Goal: Transaction & Acquisition: Obtain resource

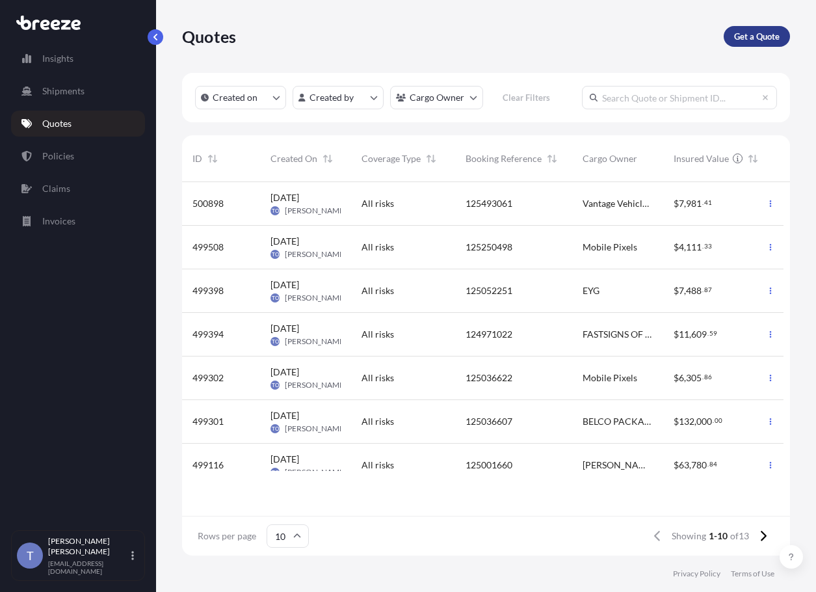
scroll to position [326, 592]
click at [752, 43] on p "Get a Quote" at bounding box center [757, 36] width 46 height 13
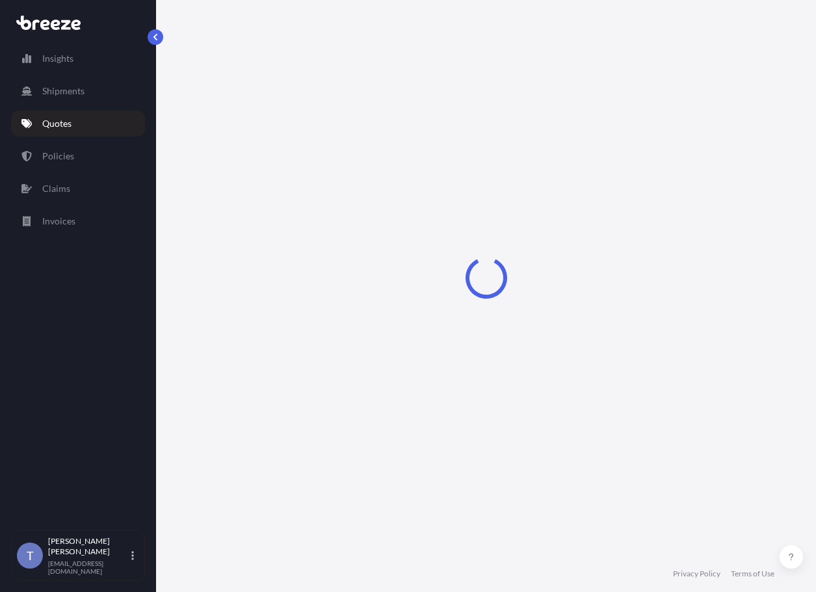
scroll to position [23, 0]
select select "Sea"
select select "1"
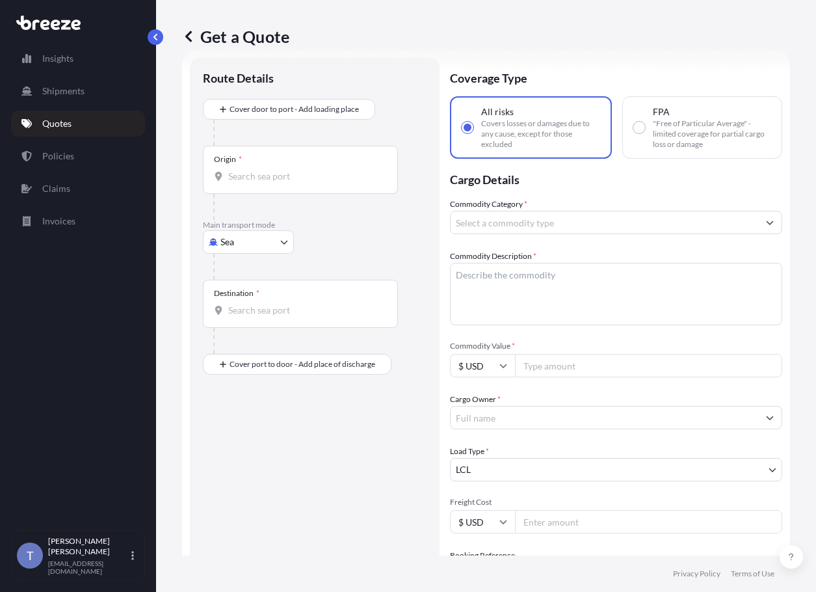
click at [259, 269] on body "Insights Shipments Quotes Policies Claims Invoices T [PERSON_NAME] [EMAIL_ADDRE…" at bounding box center [408, 344] width 816 height 689
click at [263, 362] on div "Road" at bounding box center [254, 356] width 81 height 23
select select "Road"
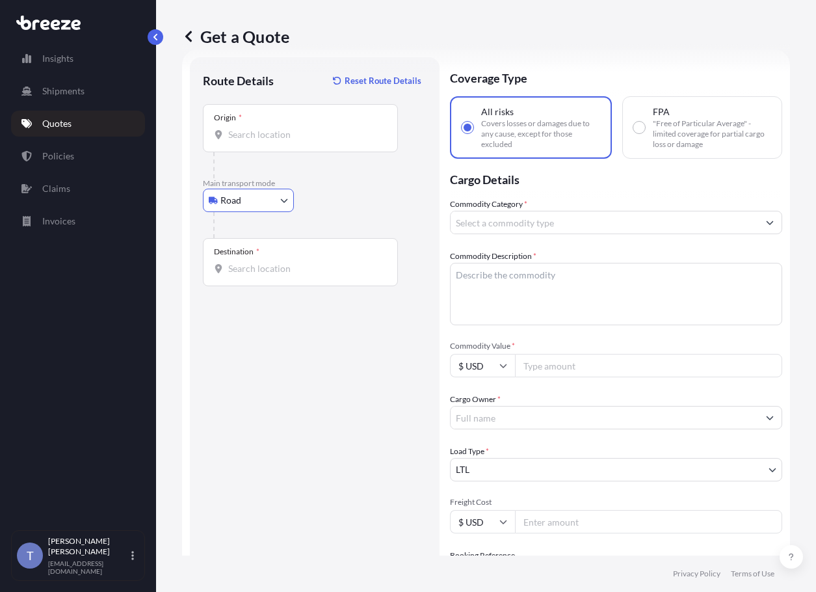
click at [276, 141] on input "Origin *" at bounding box center [304, 134] width 153 height 13
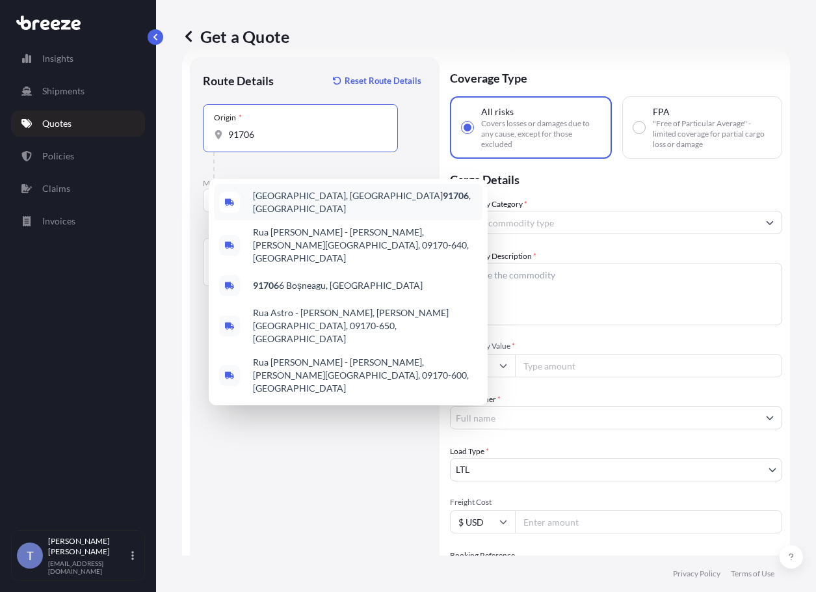
click at [287, 197] on span "[GEOGRAPHIC_DATA] , [GEOGRAPHIC_DATA]" at bounding box center [365, 202] width 224 height 26
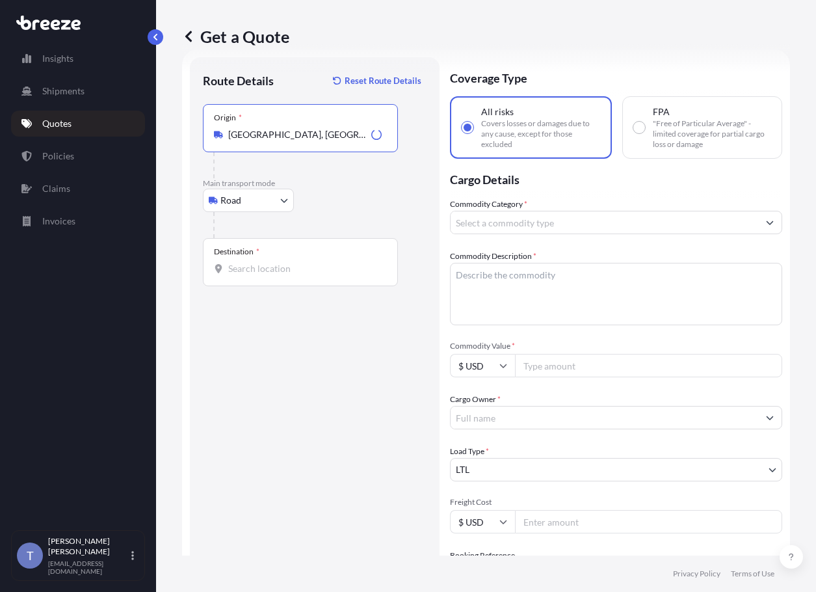
type input "[GEOGRAPHIC_DATA], [GEOGRAPHIC_DATA]"
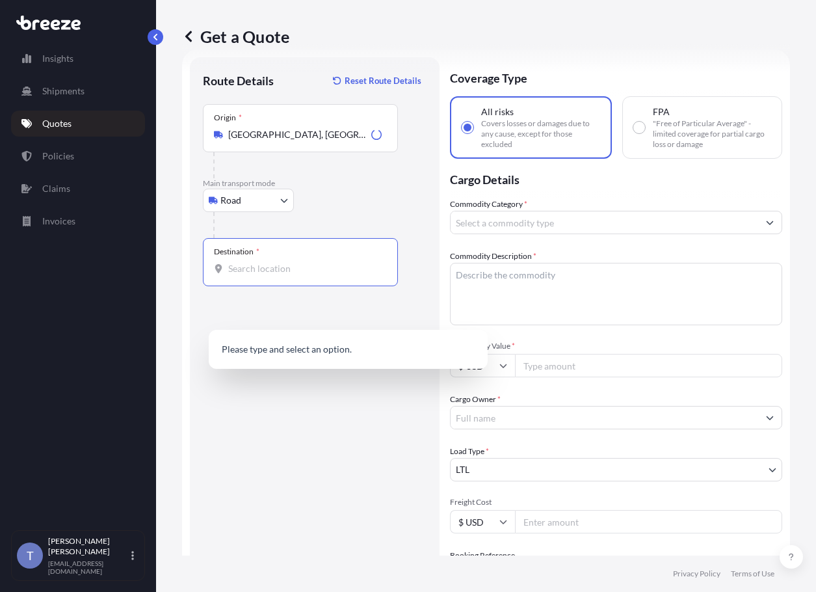
click at [270, 275] on input "Destination *" at bounding box center [304, 268] width 153 height 13
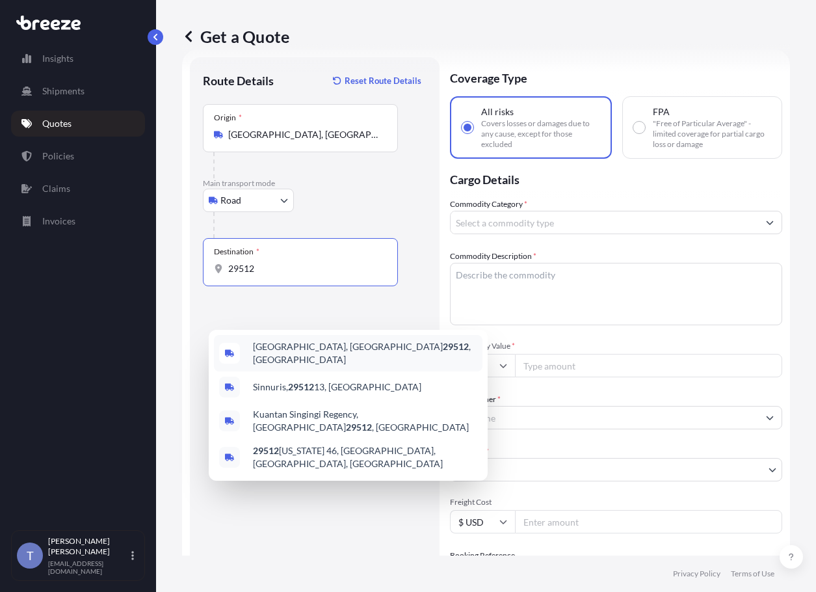
click at [293, 357] on span "[GEOGRAPHIC_DATA] , [GEOGRAPHIC_DATA]" at bounding box center [365, 353] width 224 height 26
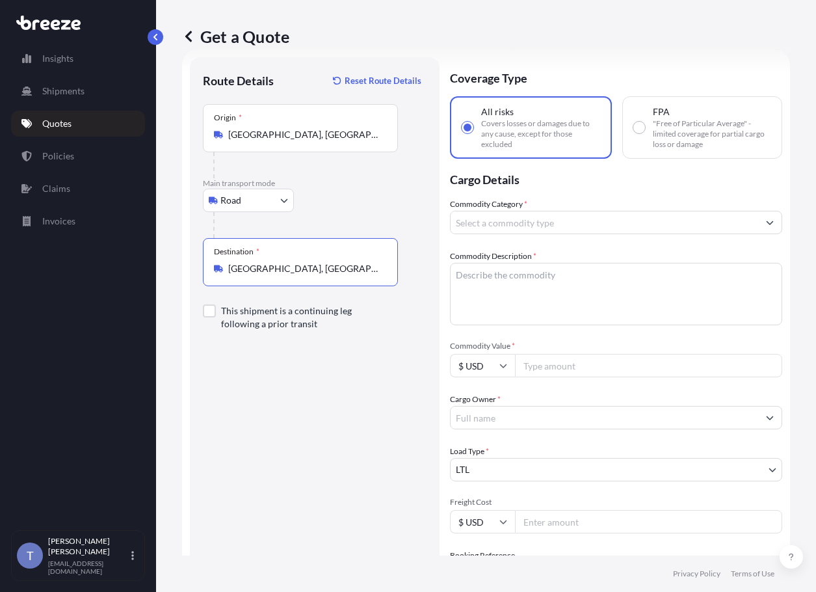
type input "[GEOGRAPHIC_DATA], [GEOGRAPHIC_DATA]"
drag, startPoint x: 556, startPoint y: 303, endPoint x: 547, endPoint y: 304, distance: 9.2
click at [556, 303] on textarea "Commodity Description *" at bounding box center [616, 294] width 332 height 62
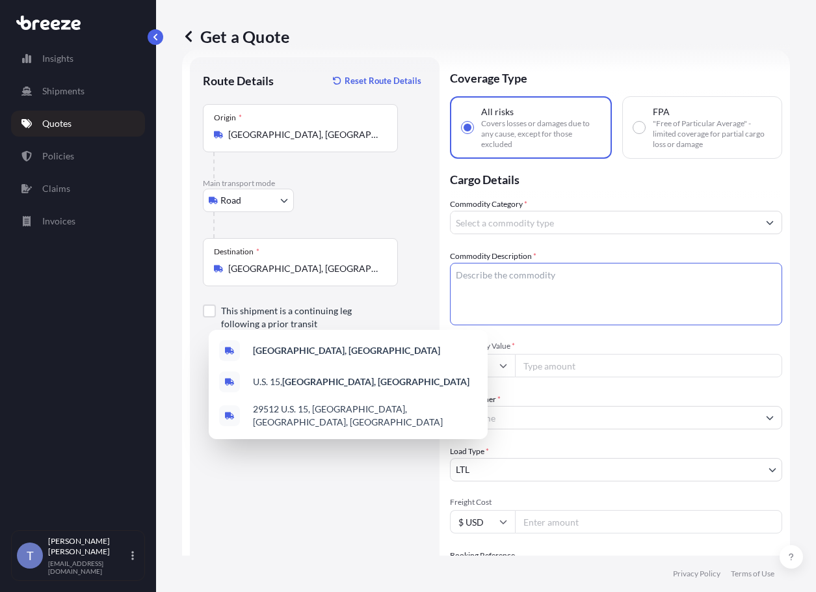
paste textarea "Apparel"
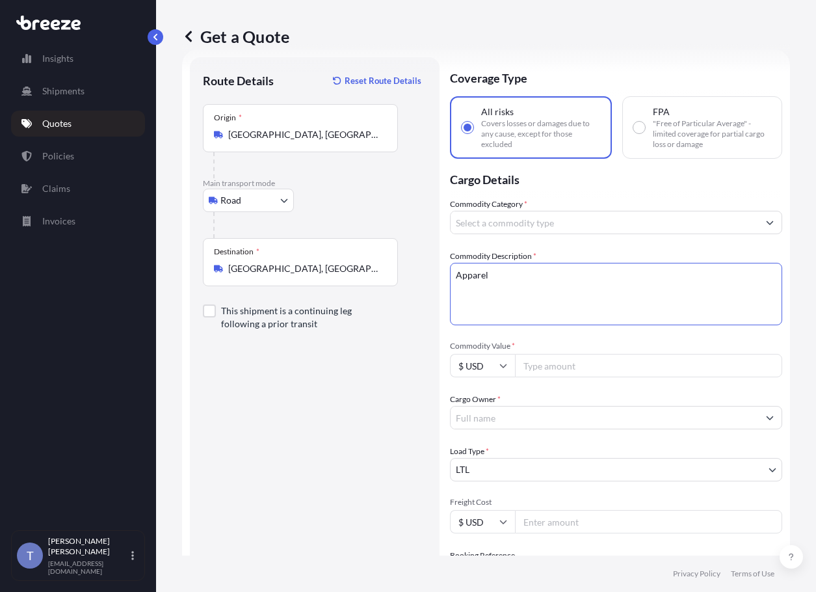
type textarea "Apparel"
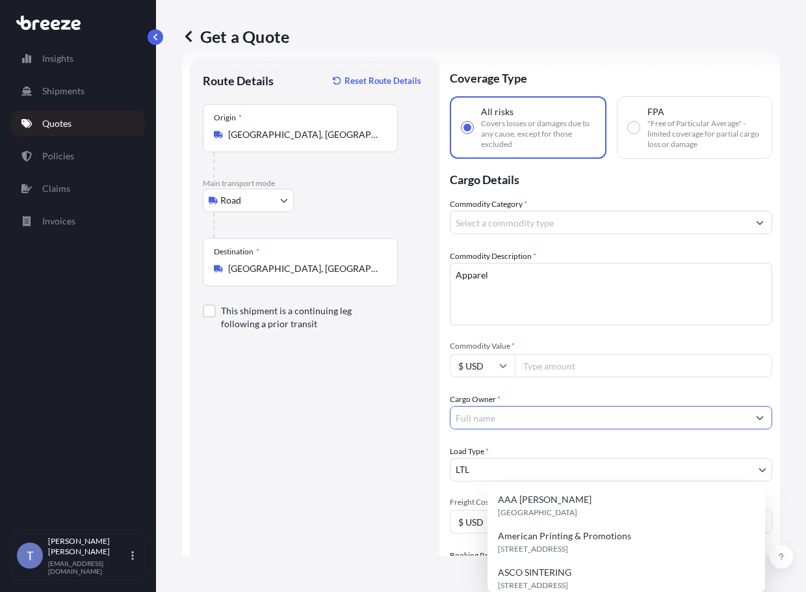
click at [510, 429] on input "Cargo Owner *" at bounding box center [600, 417] width 298 height 23
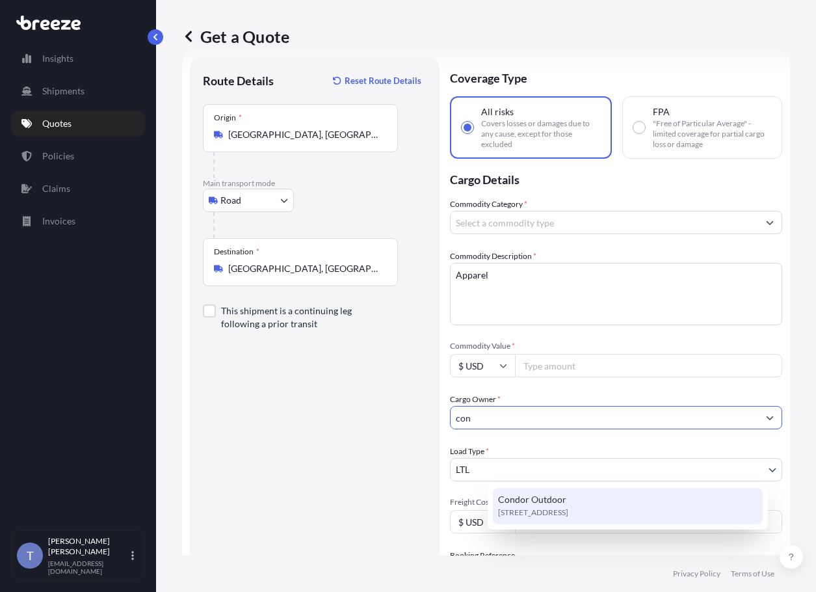
click at [547, 506] on span "Condor Outdoor" at bounding box center [532, 499] width 68 height 13
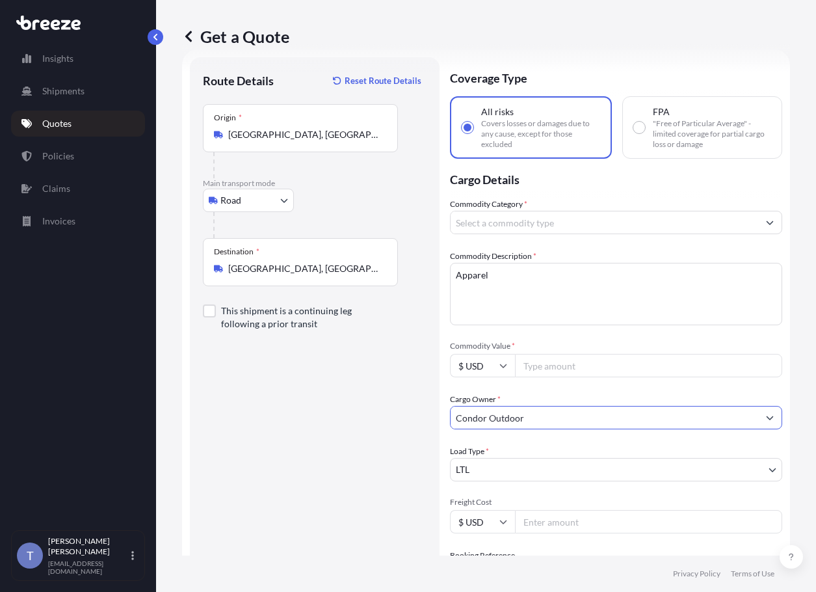
type input "Condor Outdoor"
click at [577, 377] on input "Commodity Value *" at bounding box center [648, 365] width 267 height 23
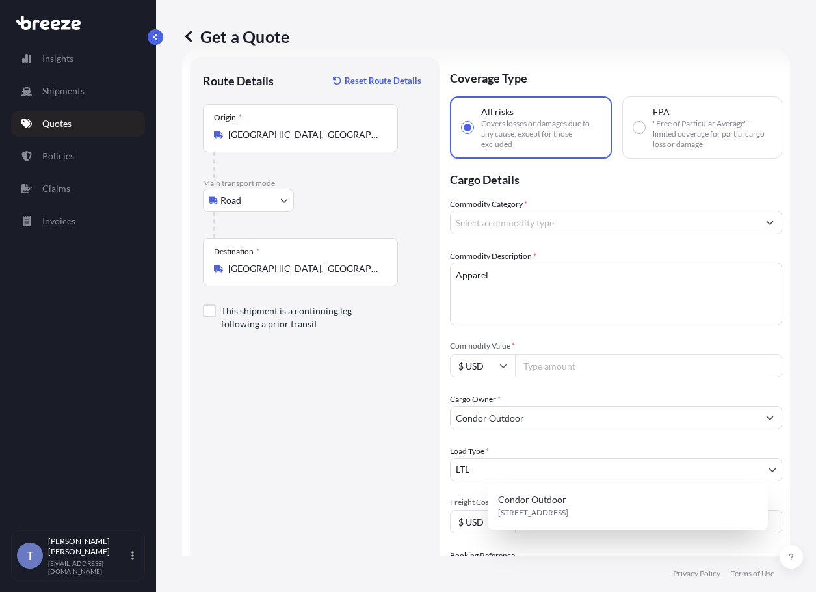
paste input "174000"
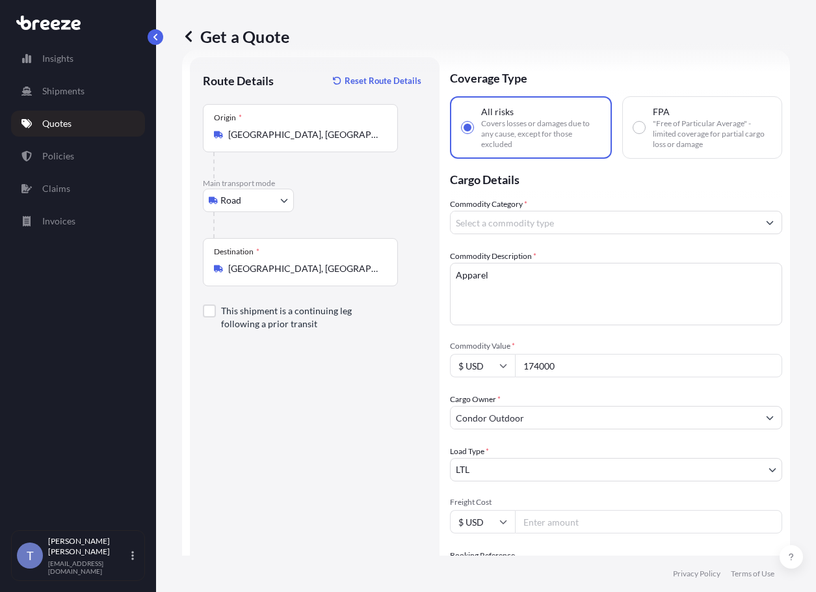
type input "174000"
click at [574, 351] on span "Commodity Value *" at bounding box center [616, 346] width 332 height 10
click at [574, 377] on input "174000" at bounding box center [648, 365] width 267 height 23
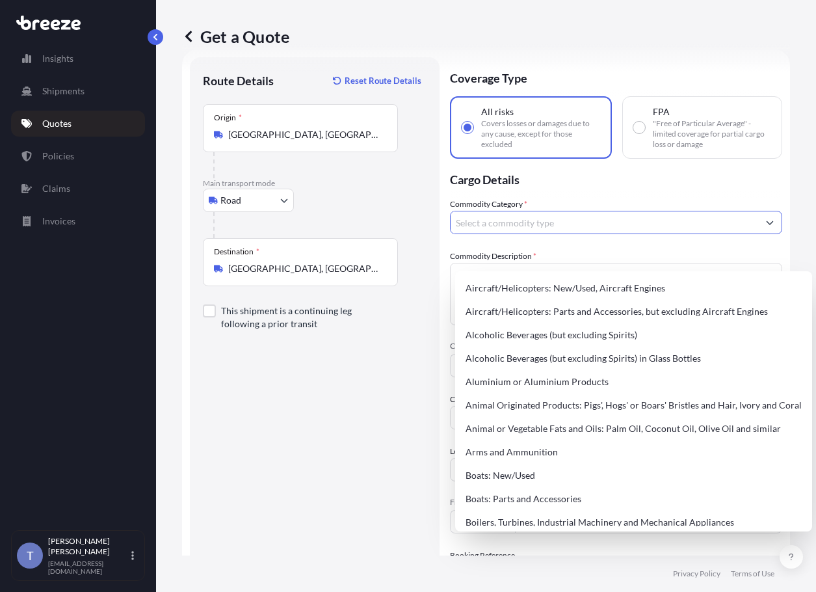
click at [512, 234] on input "Commodity Category *" at bounding box center [605, 222] width 308 height 23
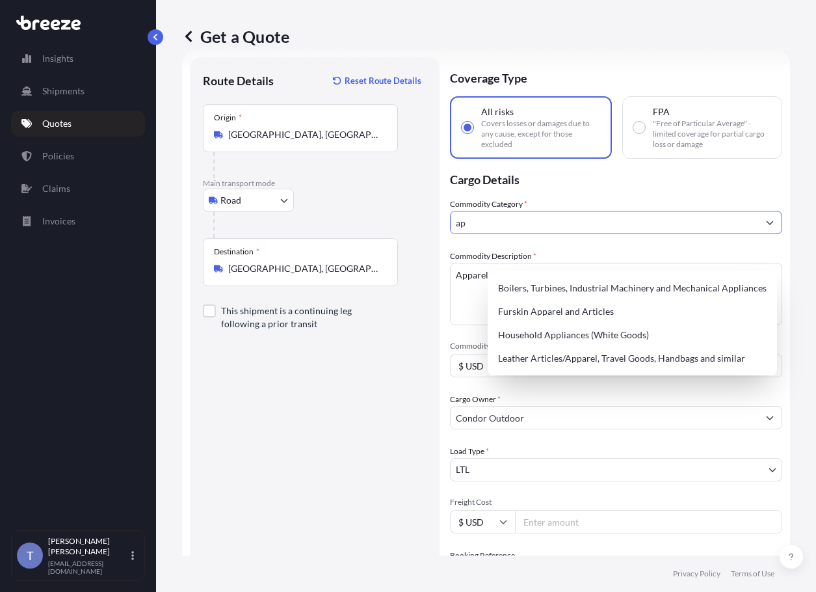
type input "a"
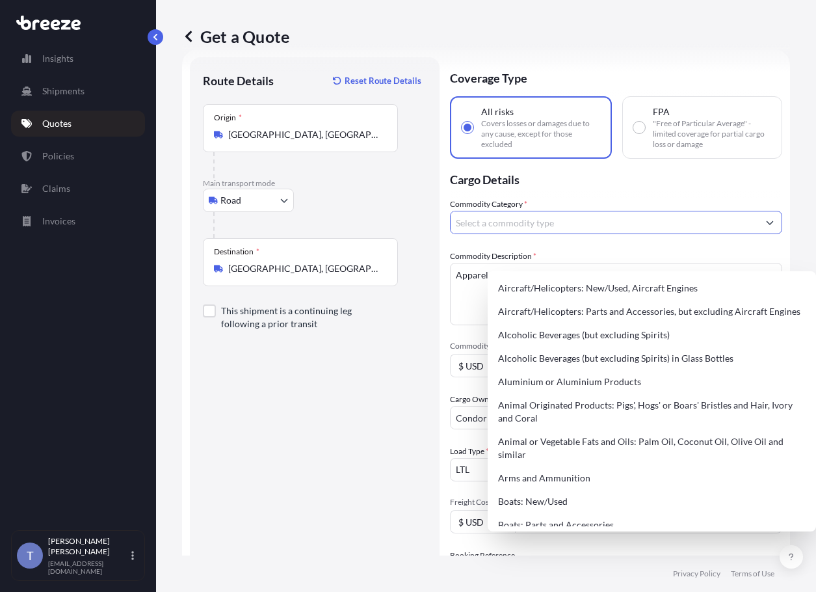
type input "c"
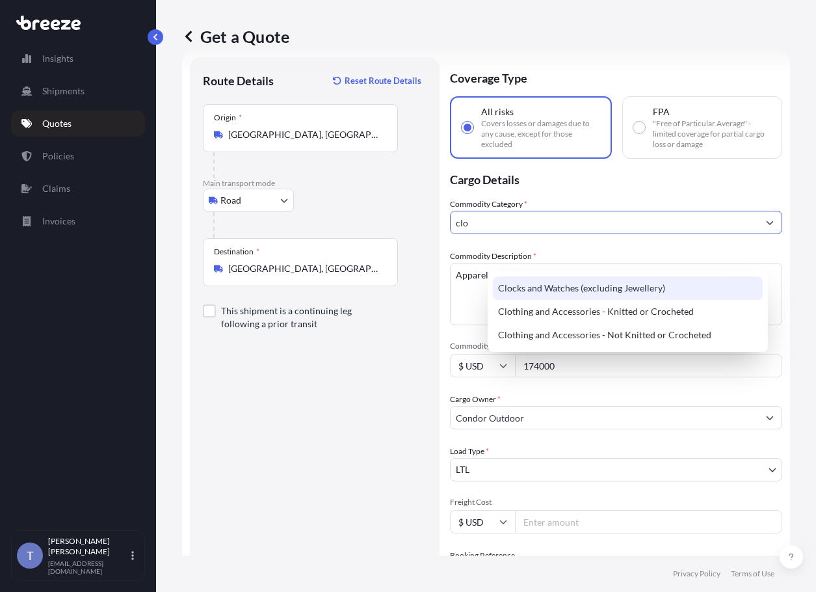
click at [535, 234] on input "clo" at bounding box center [605, 222] width 308 height 23
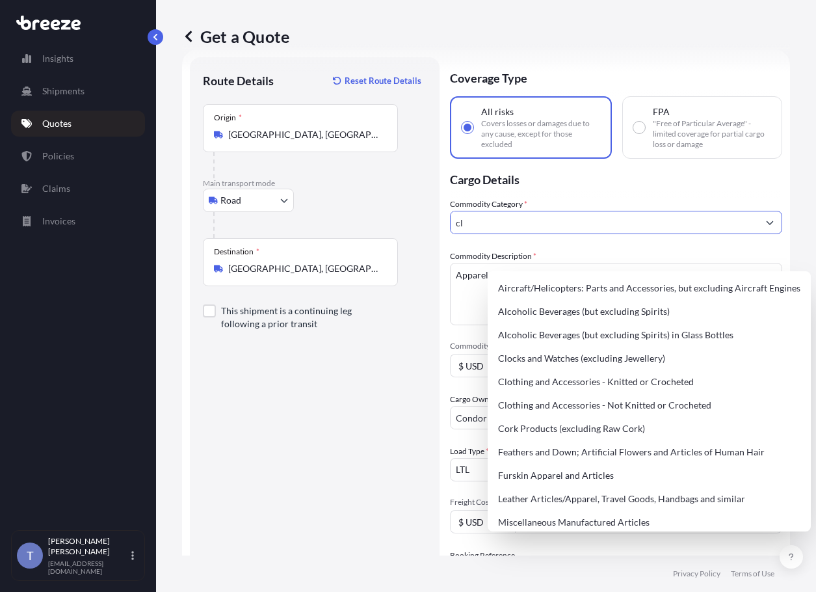
type input "c"
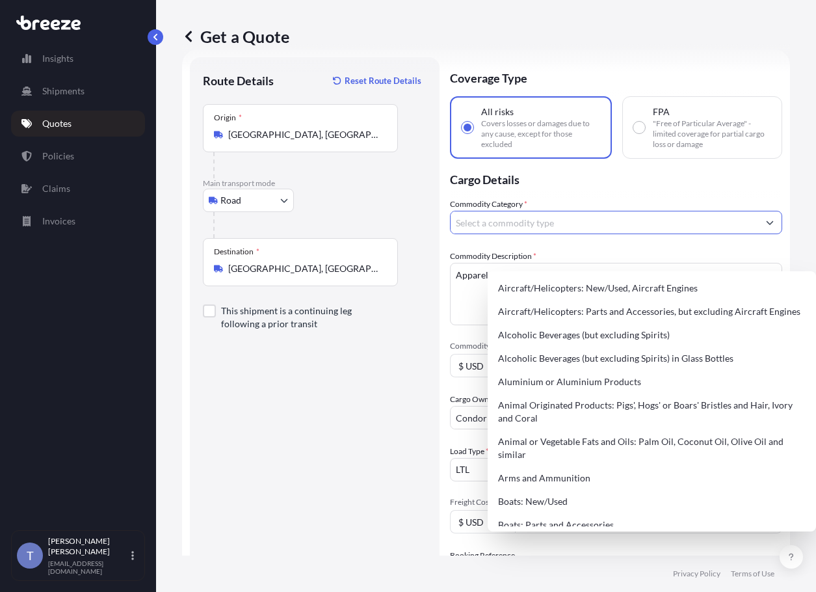
type input "a"
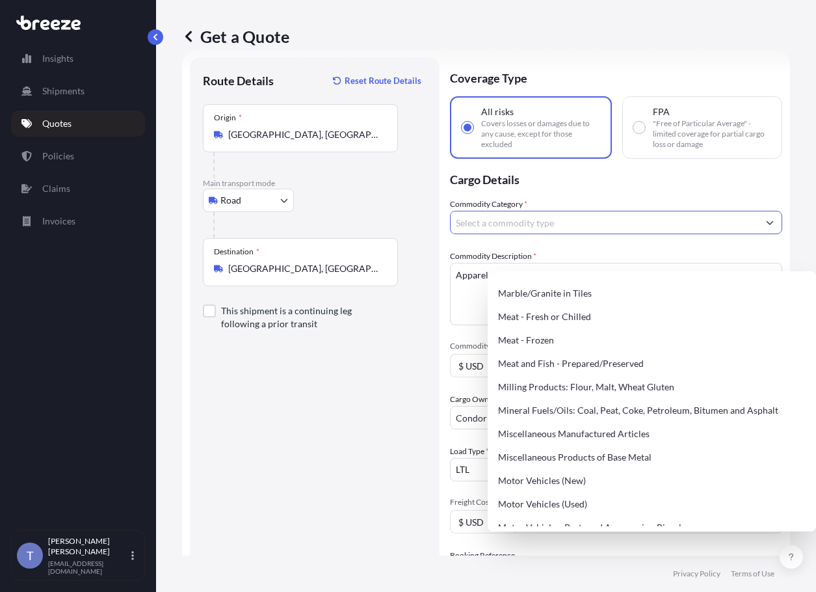
scroll to position [1756, 0]
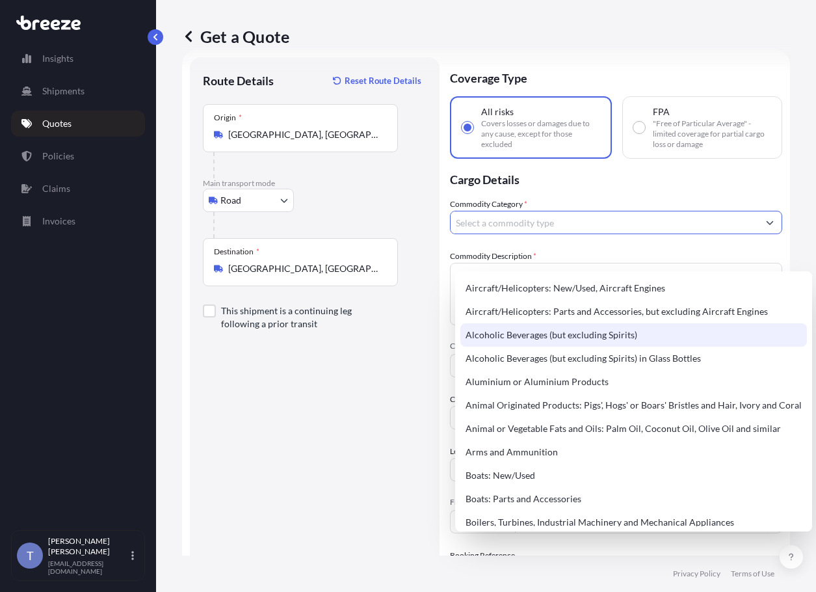
click at [606, 330] on div "Alcoholic Beverages (but excluding Spirits)" at bounding box center [633, 334] width 347 height 23
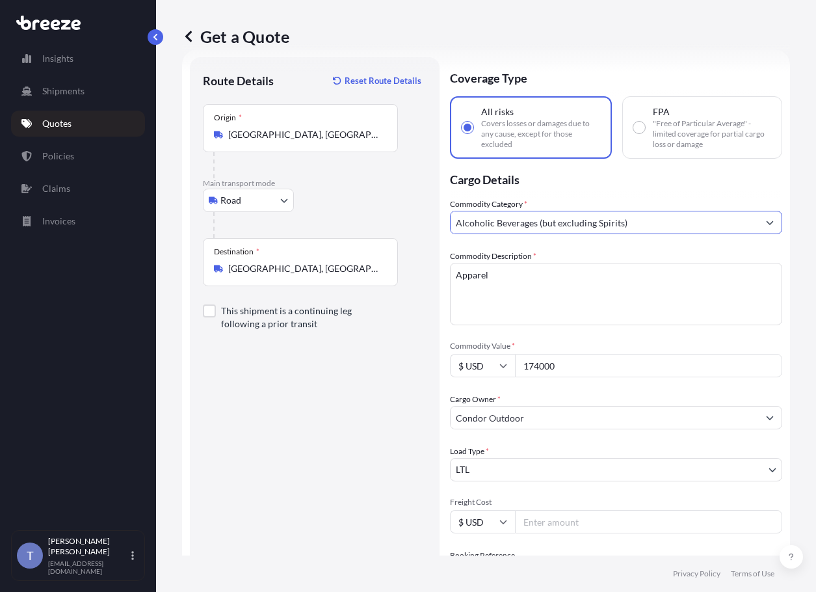
click at [650, 234] on input "Alcoholic Beverages (but excluding Spirits)" at bounding box center [605, 222] width 308 height 23
click at [772, 260] on form "Route Details Reset Route Details Place of loading Road Road Rail Origin * [GEO…" at bounding box center [486, 402] width 608 height 707
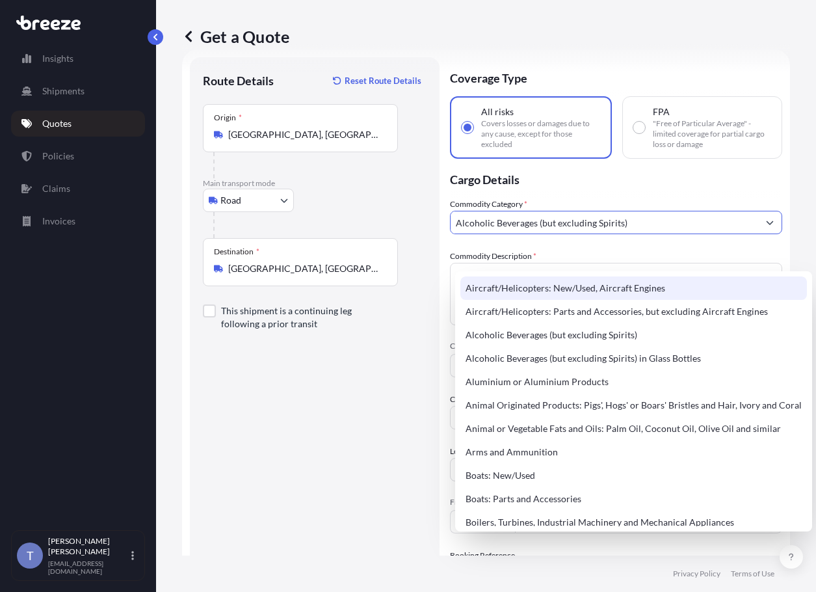
click at [767, 225] on icon "Show suggestions" at bounding box center [770, 223] width 7 height 4
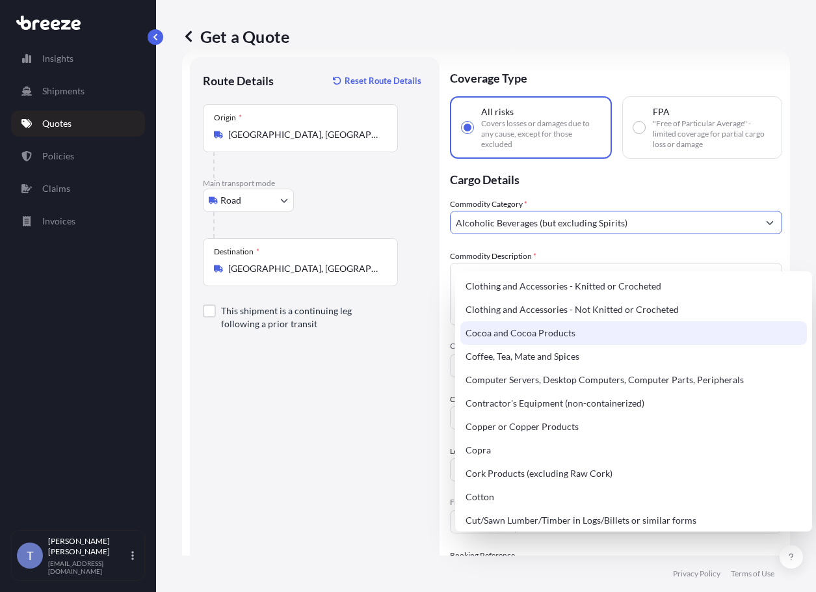
scroll to position [520, 0]
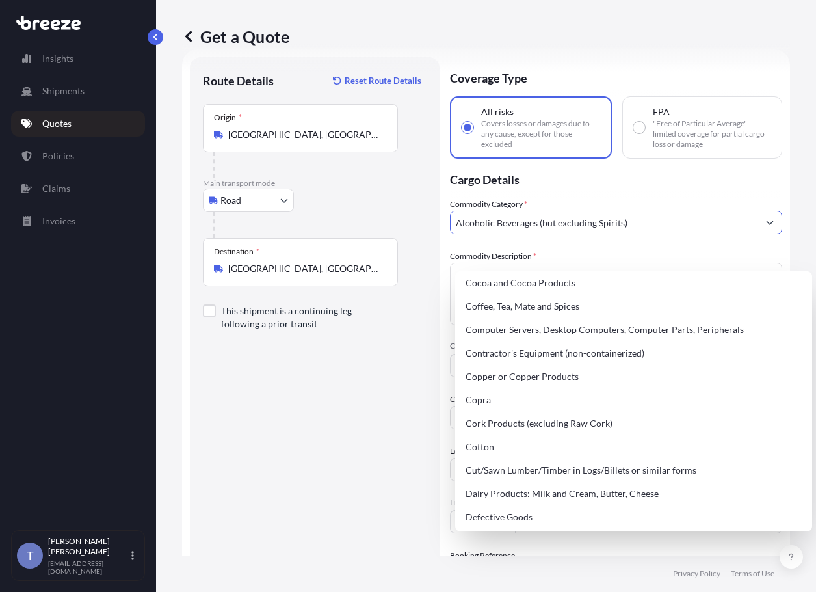
click at [637, 271] on div "Clothing and Accessories - Not Knitted or Crocheted" at bounding box center [633, 259] width 347 height 23
type input "Clothing and Accessories - Not Knitted or Crocheted"
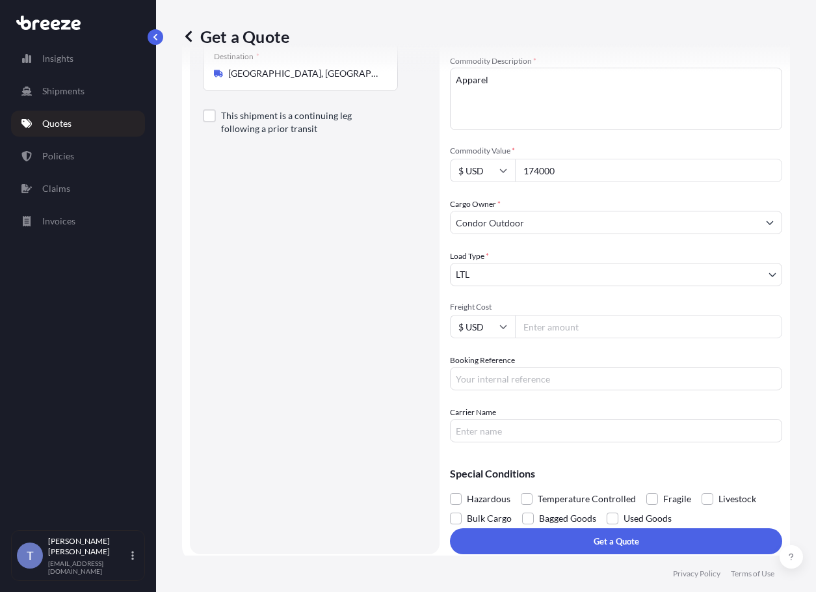
scroll to position [324, 0]
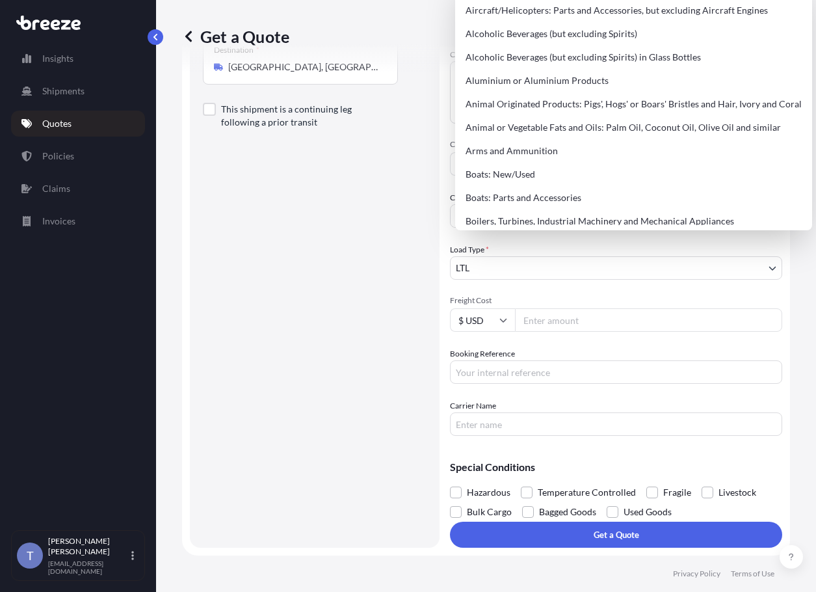
click at [365, 206] on div "Route Details Reset Route Details Place of loading Road Road Rail Origin * [GEO…" at bounding box center [315, 202] width 224 height 666
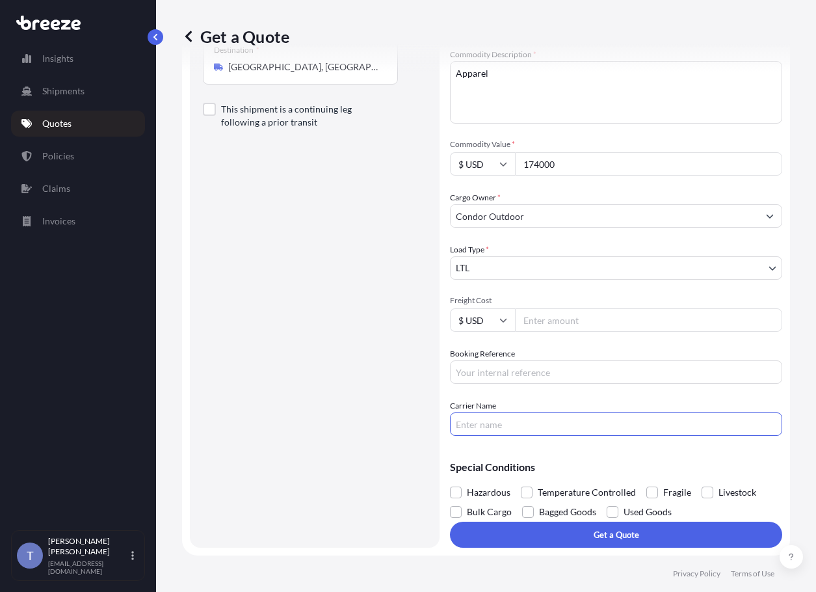
click at [561, 412] on input "Carrier Name" at bounding box center [616, 423] width 332 height 23
type input "e"
type input "[PERSON_NAME]"
click at [523, 360] on input "Booking Reference" at bounding box center [616, 371] width 332 height 23
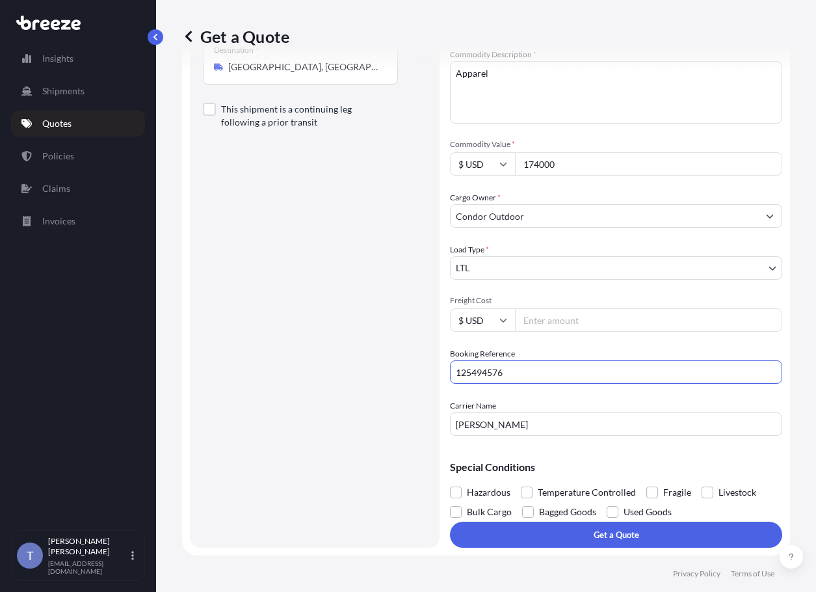
type input "125494576"
click at [595, 308] on input "Freight Cost" at bounding box center [648, 319] width 267 height 23
type input "2"
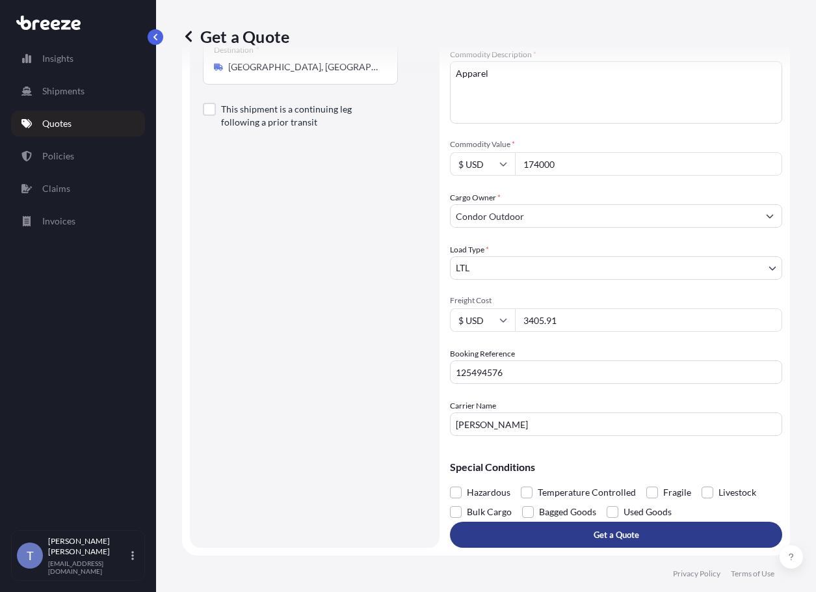
type input "3405.91"
click at [601, 526] on button "Get a Quote" at bounding box center [616, 534] width 332 height 26
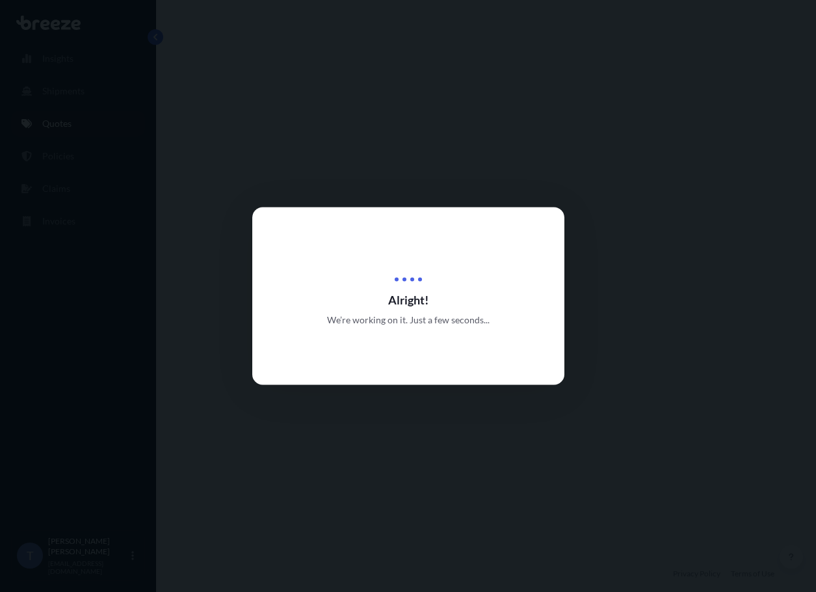
select select "Road"
select select "1"
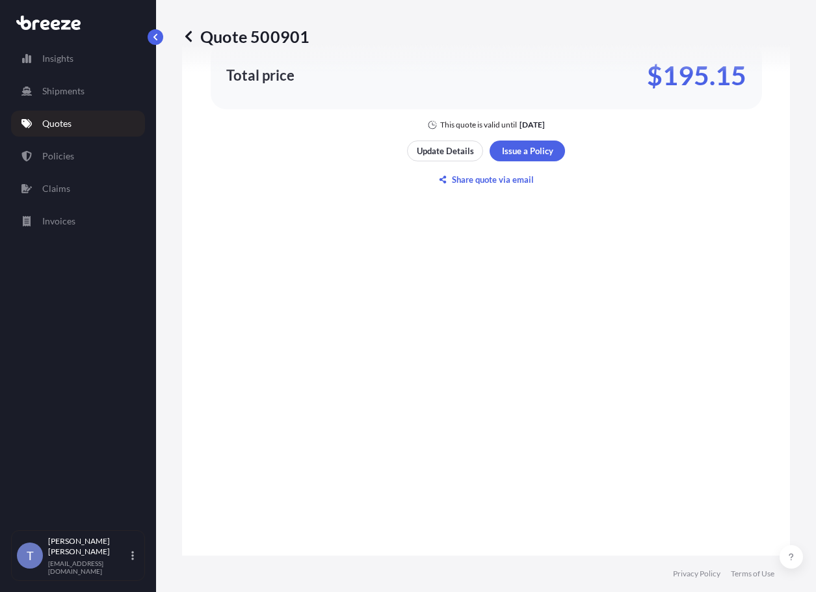
scroll to position [1337, 0]
